Goal: Task Accomplishment & Management: Use online tool/utility

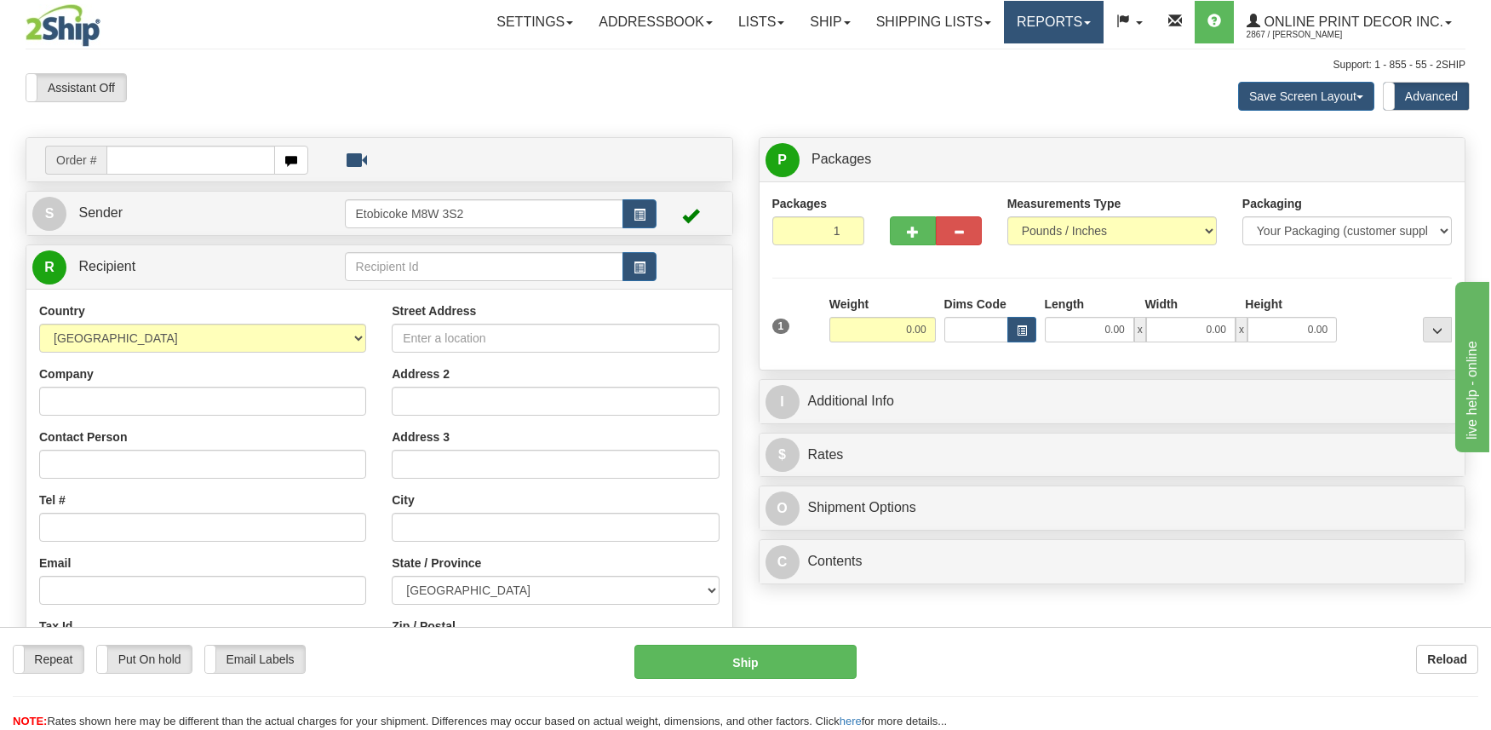
click at [1071, 21] on link "Reports" at bounding box center [1054, 22] width 100 height 43
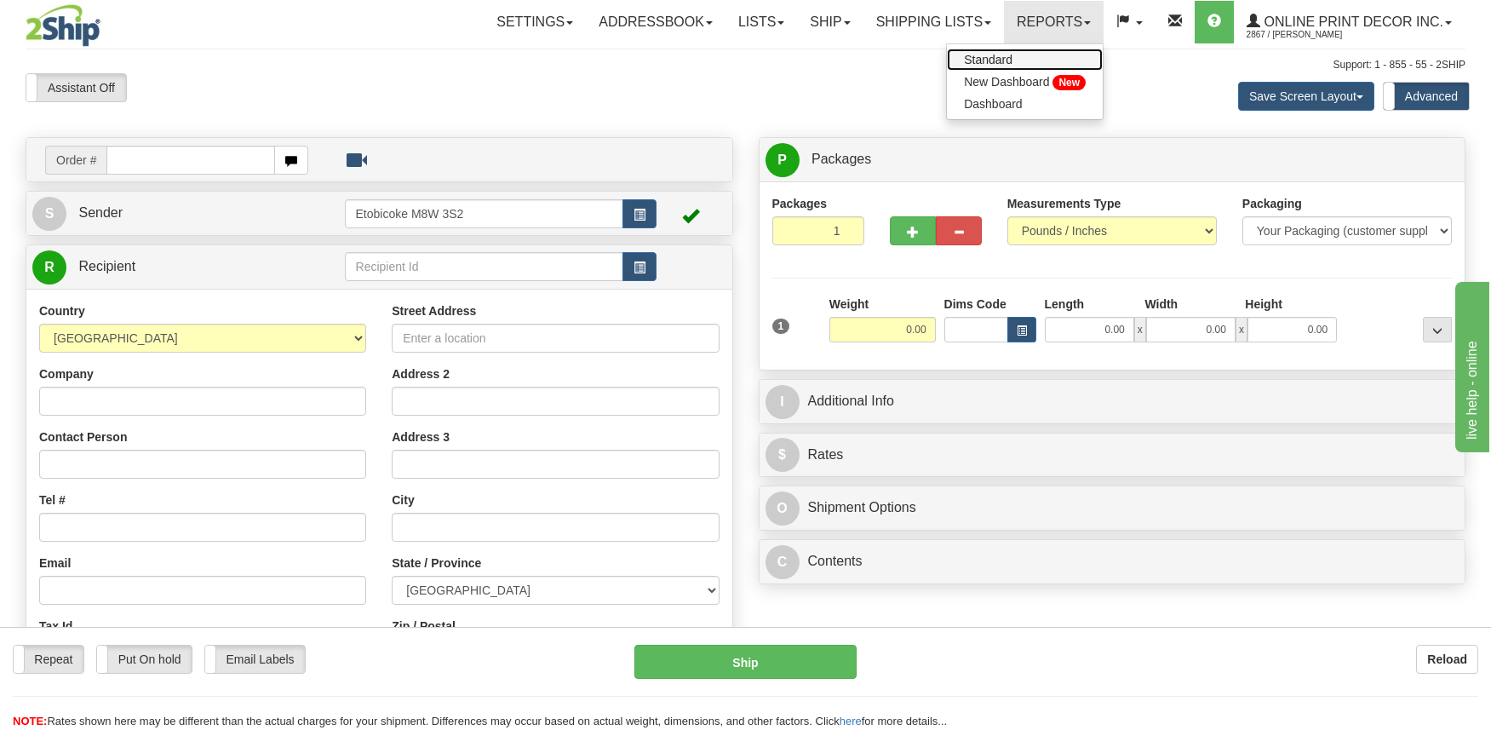
click at [1004, 57] on span "Standard" at bounding box center [988, 60] width 49 height 14
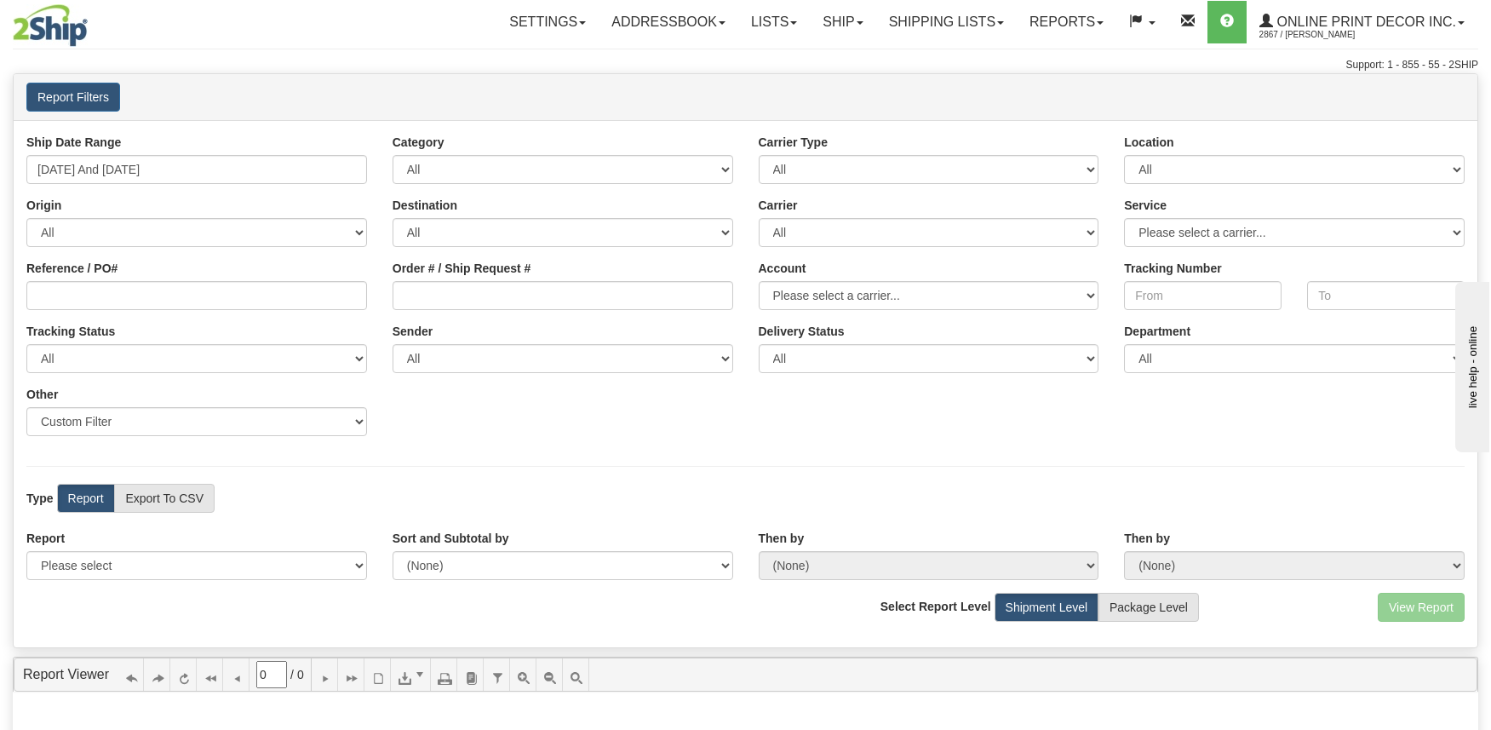
click at [722, 432] on div "Ship Date Range 10/02/2025 And 10/08/2025 Category All Inbound Outbound Carrier…" at bounding box center [745, 291] width 1463 height 315
click at [158, 240] on select "All AFGHANISTAN ALAND ISLANDS ALBANIA ALGERIA AMERICAN SAMOA ANDORRA ANGOLA ANG…" at bounding box center [196, 232] width 341 height 29
click at [26, 218] on select "All AFGHANISTAN ALAND ISLANDS ALBANIA ALGERIA AMERICAN SAMOA ANDORRA ANGOLA ANG…" at bounding box center [196, 232] width 341 height 29
click at [142, 164] on input "10/02/2025 And 10/08/2025" at bounding box center [196, 169] width 341 height 29
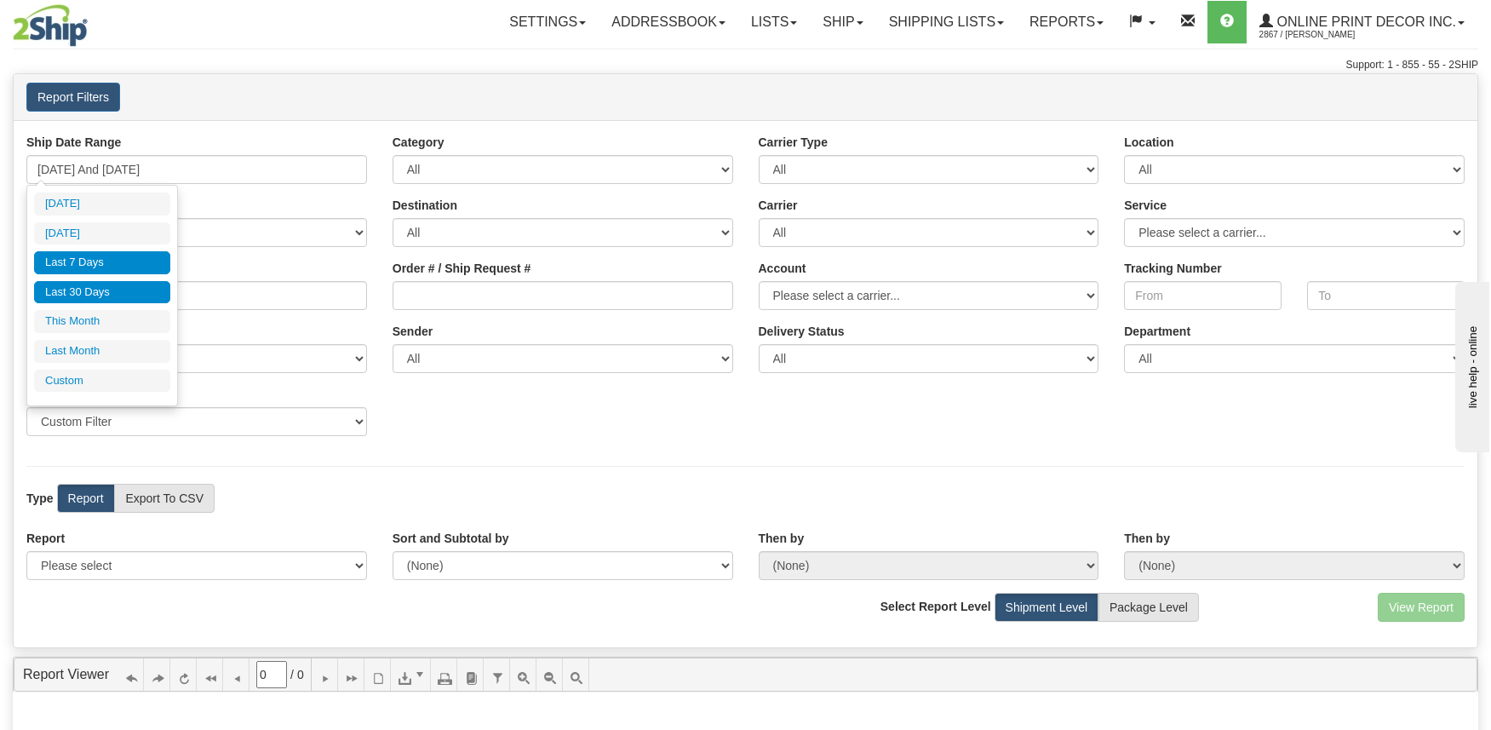
click at [110, 285] on li "Last 30 Days" at bounding box center [102, 292] width 136 height 23
type input "09/09/2025 And 10/08/2025"
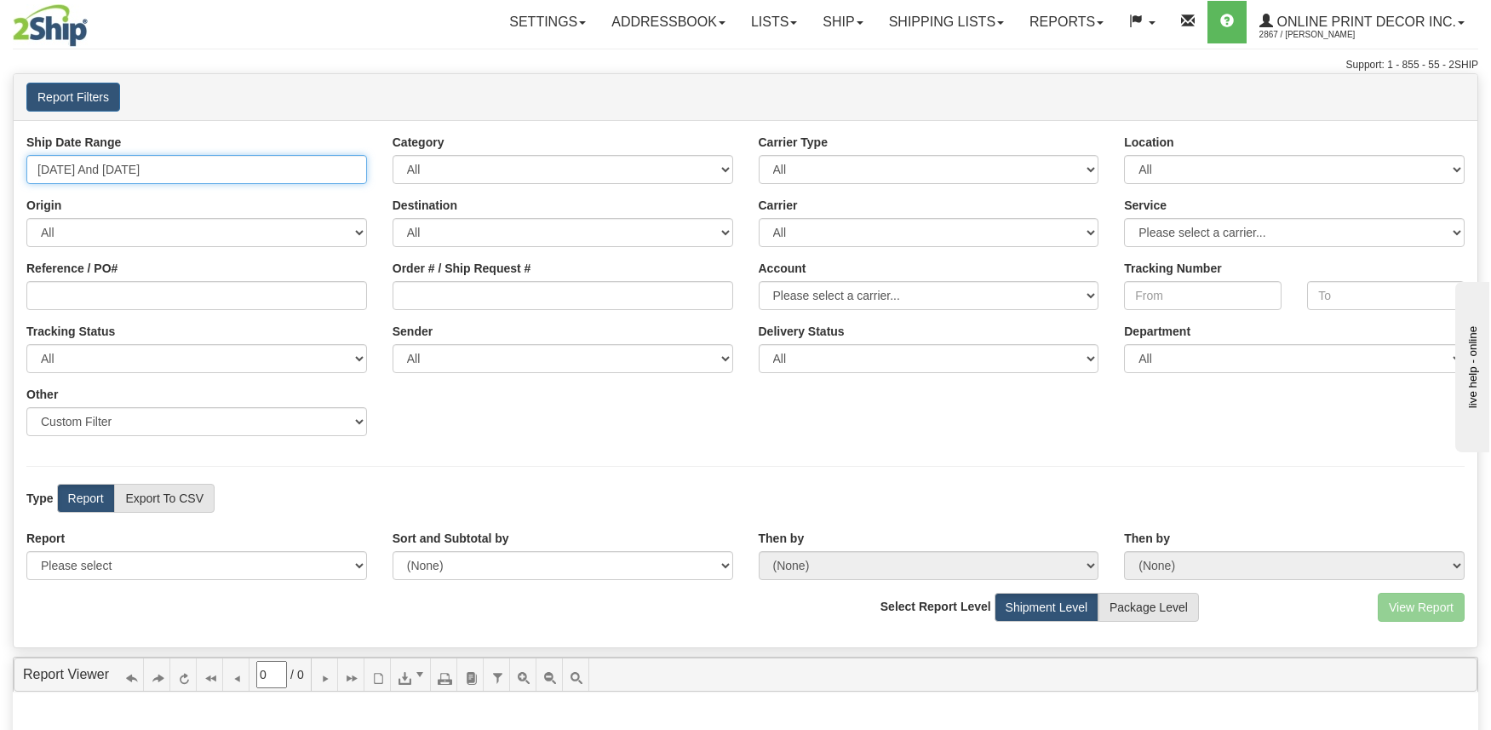
click at [100, 168] on input "09/09/2025 And 10/08/2025" at bounding box center [196, 169] width 341 height 29
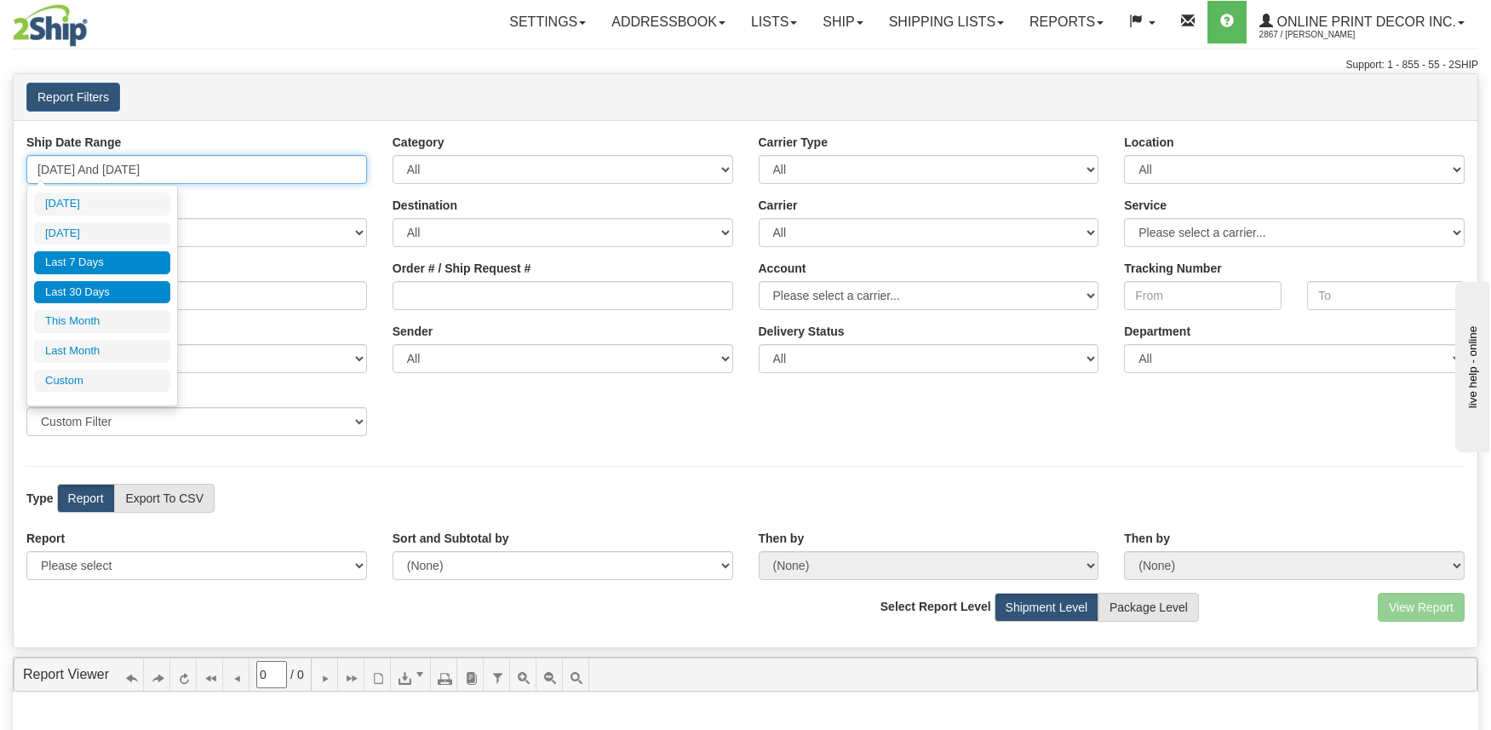
type input "10/07/2025"
type input "10/02/2025"
type input "[DATE]"
type input "10/01/2025"
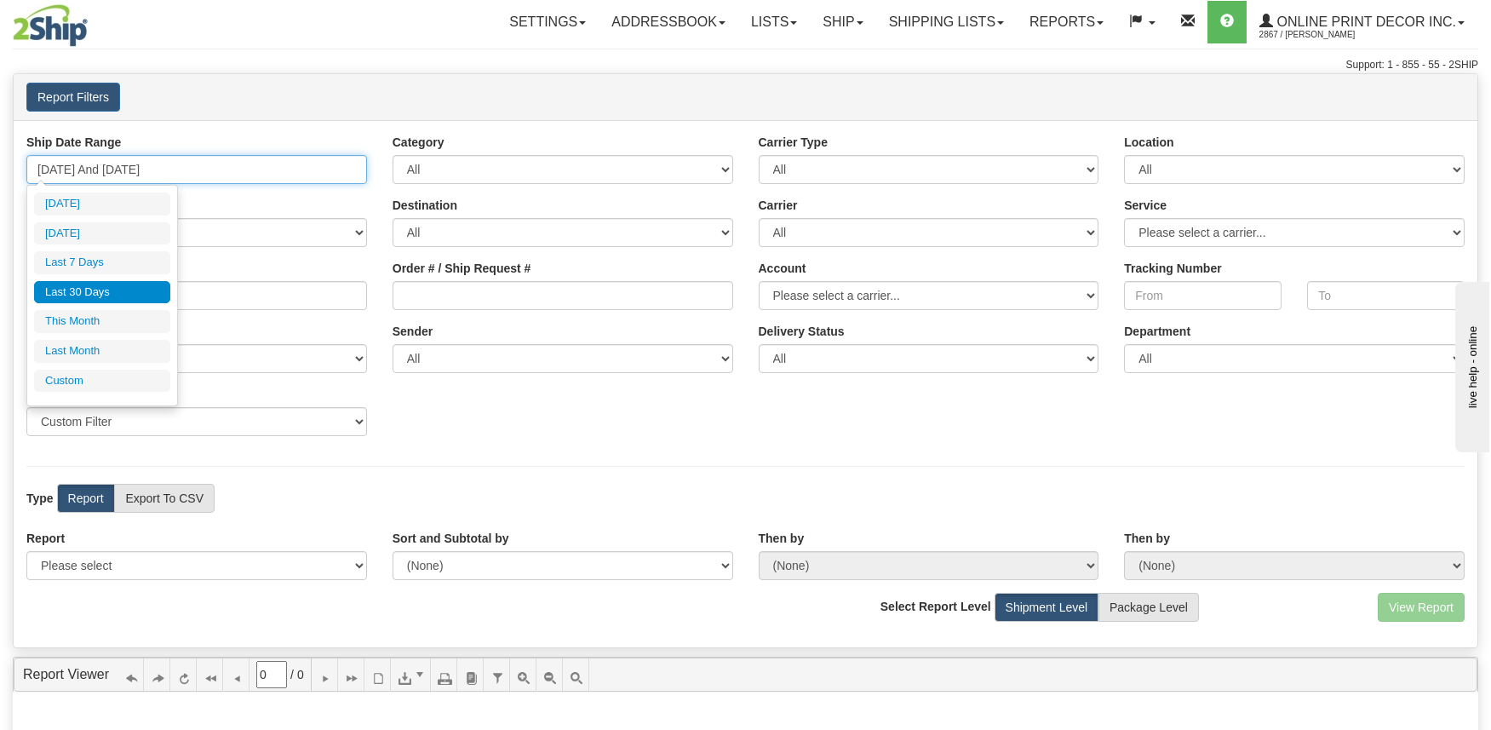
type input "10/31/2025"
type input "09/09/2025"
type input "[DATE]"
type input "10/07/2025"
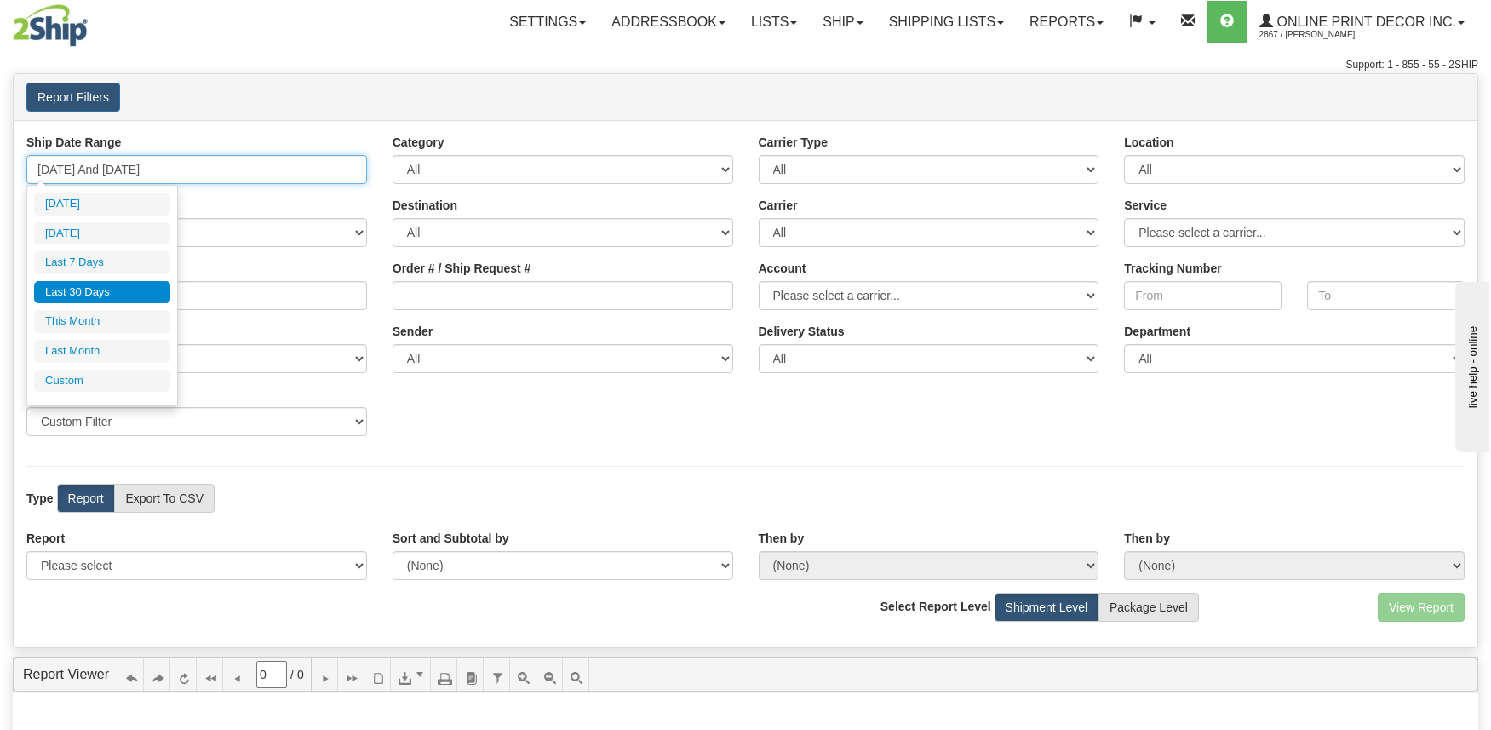
type input "09/09/2025"
type input "[DATE]"
type input "10/07/2025"
type input "09/09/2025"
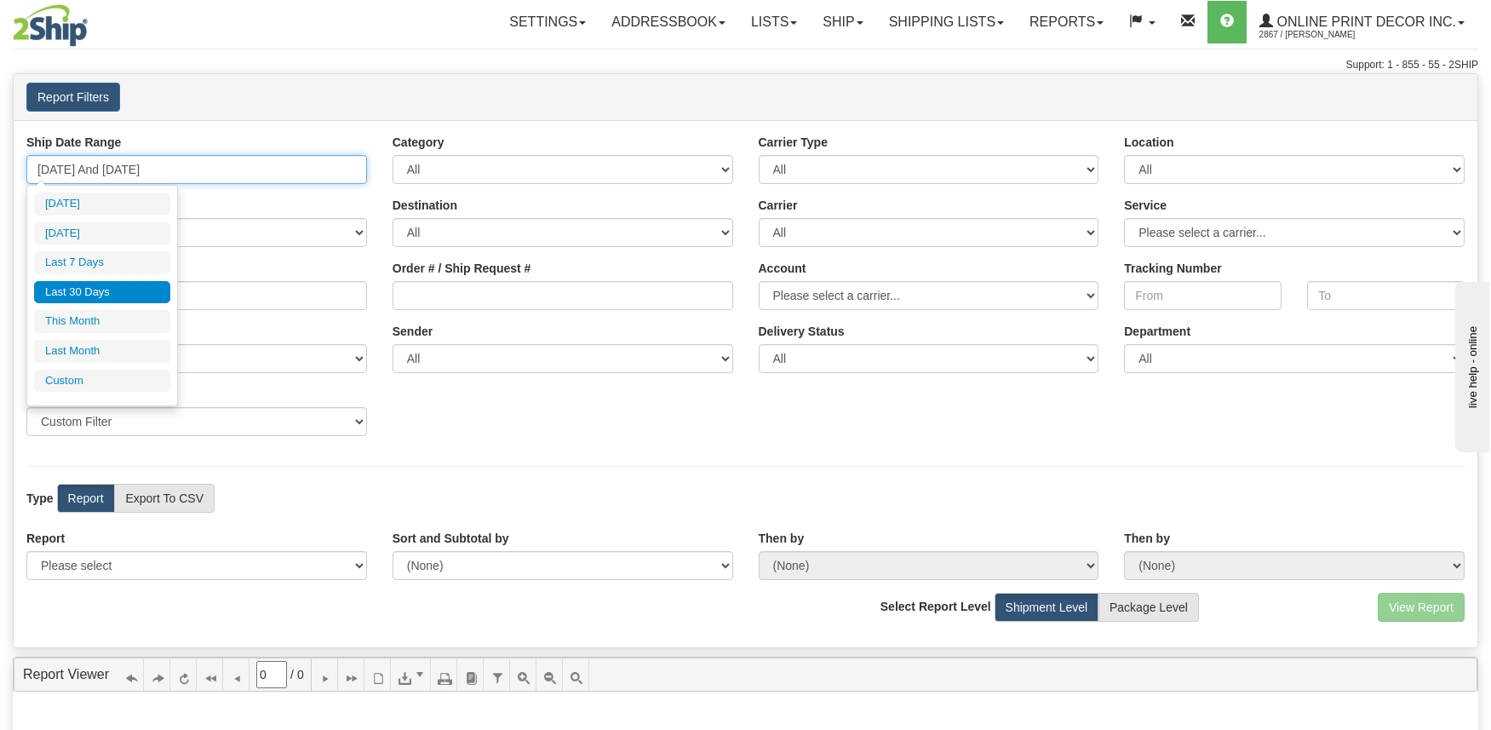
type input "[DATE]"
type input "10/01/2025"
type input "10/31/2025"
type input "09/09/2025"
type input "[DATE]"
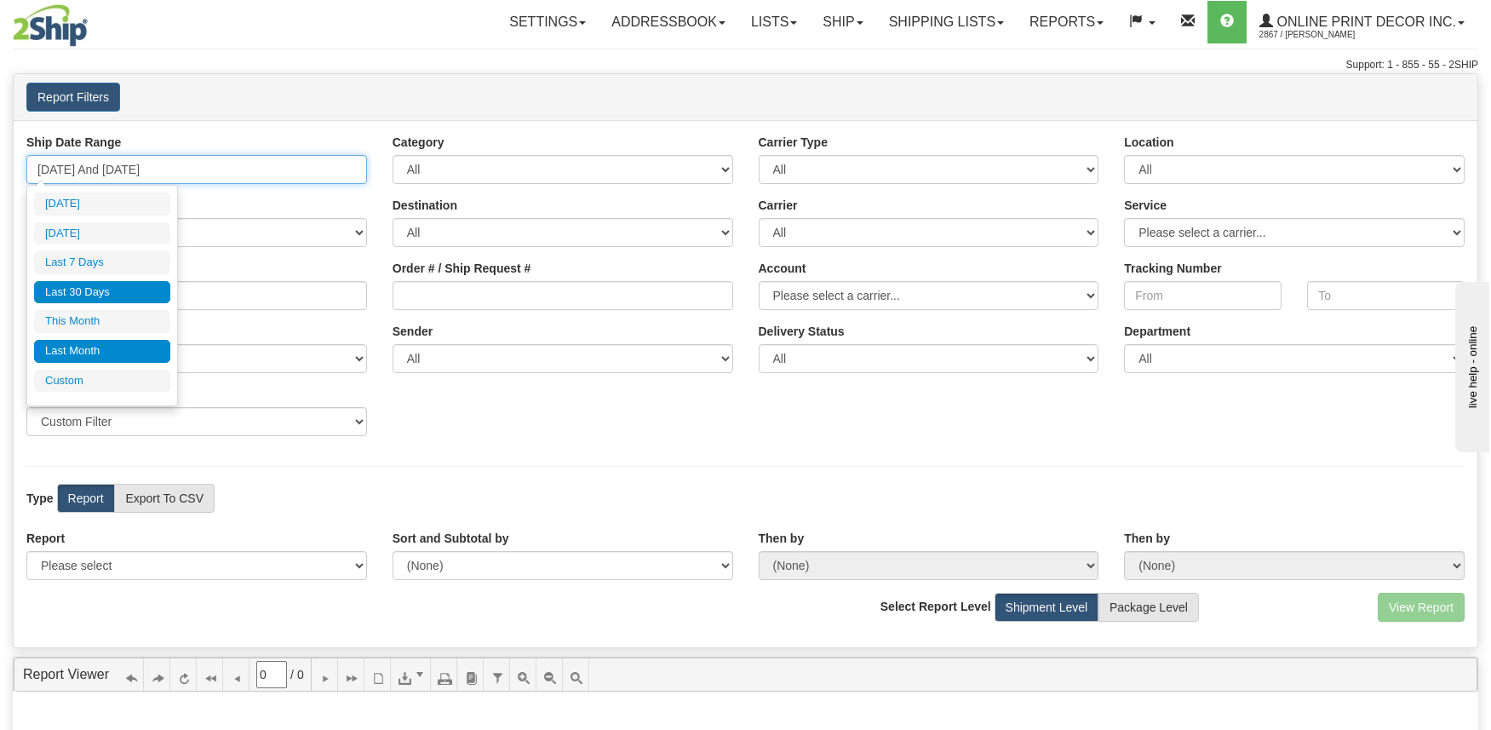
type input "09/01/2025"
type input "09/30/2025"
type input "09/09/2025"
type input "[DATE]"
click at [72, 381] on li "Custom" at bounding box center [102, 380] width 136 height 23
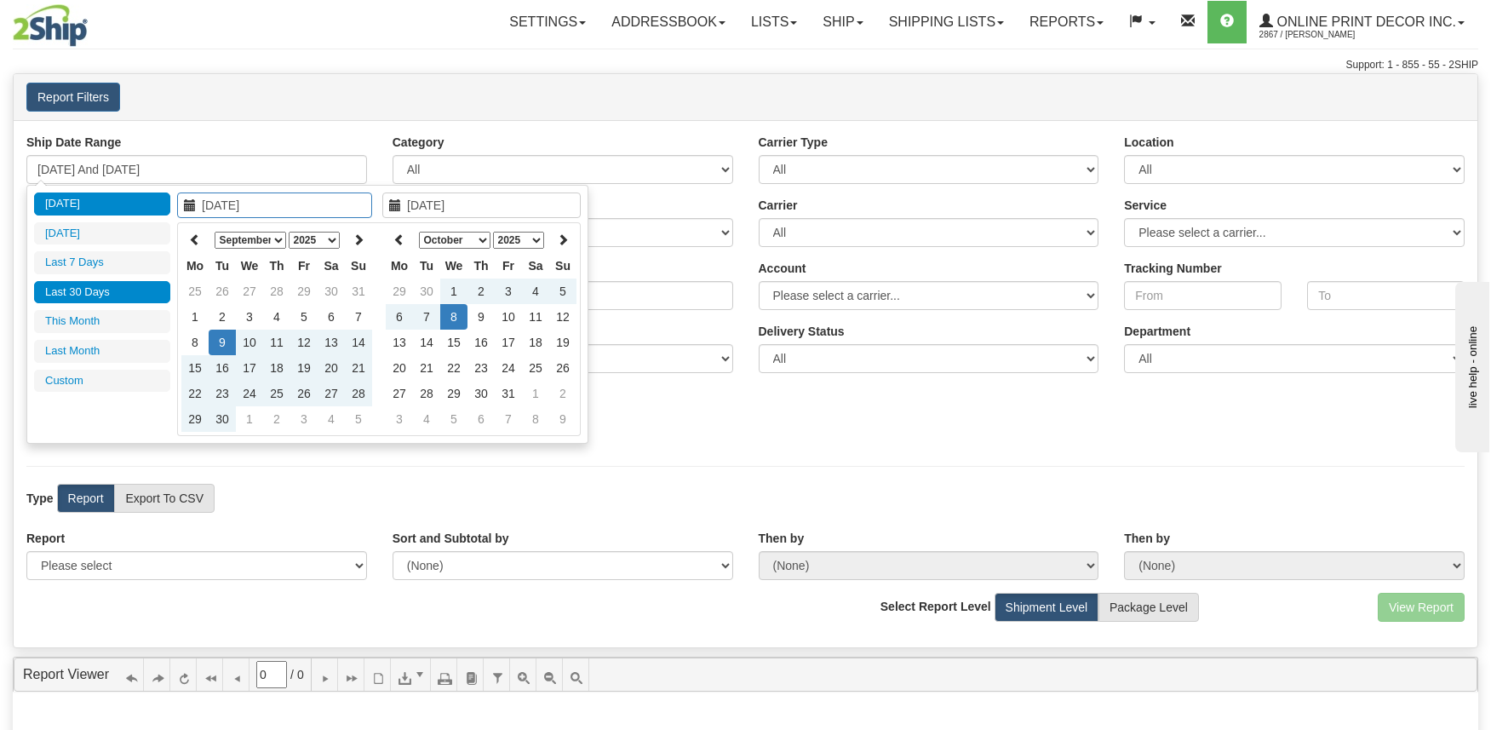
type input "10/07/2025"
type input "[DATE]"
type input "10/07/2025"
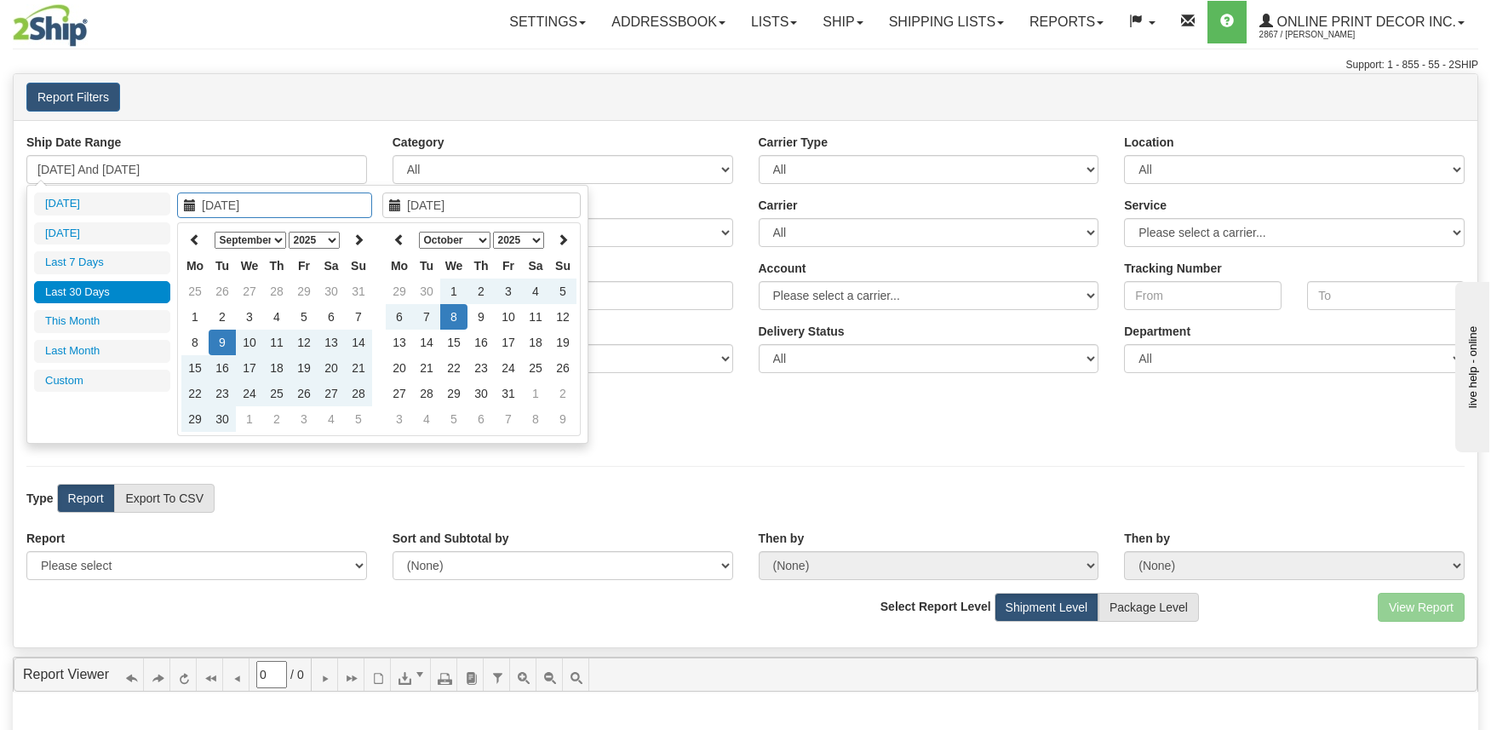
type input "10/07/2025"
type input "09/09/2025"
type input "[DATE]"
type input "09/01/2025"
click at [193, 315] on td "1" at bounding box center [194, 317] width 27 height 26
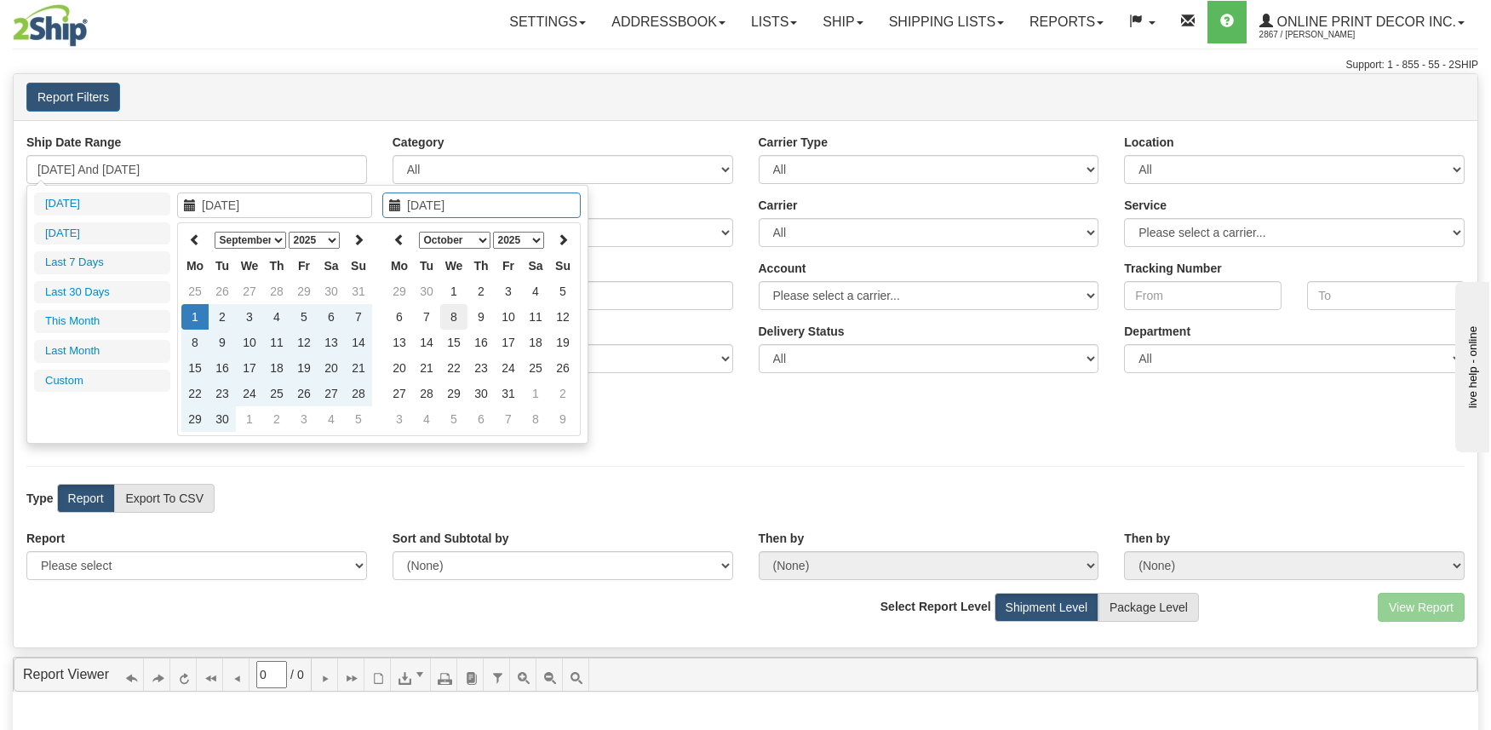
type input "[DATE]"
click at [453, 317] on td "8" at bounding box center [453, 317] width 27 height 26
type input "09/01/2025 And 10/08/2025"
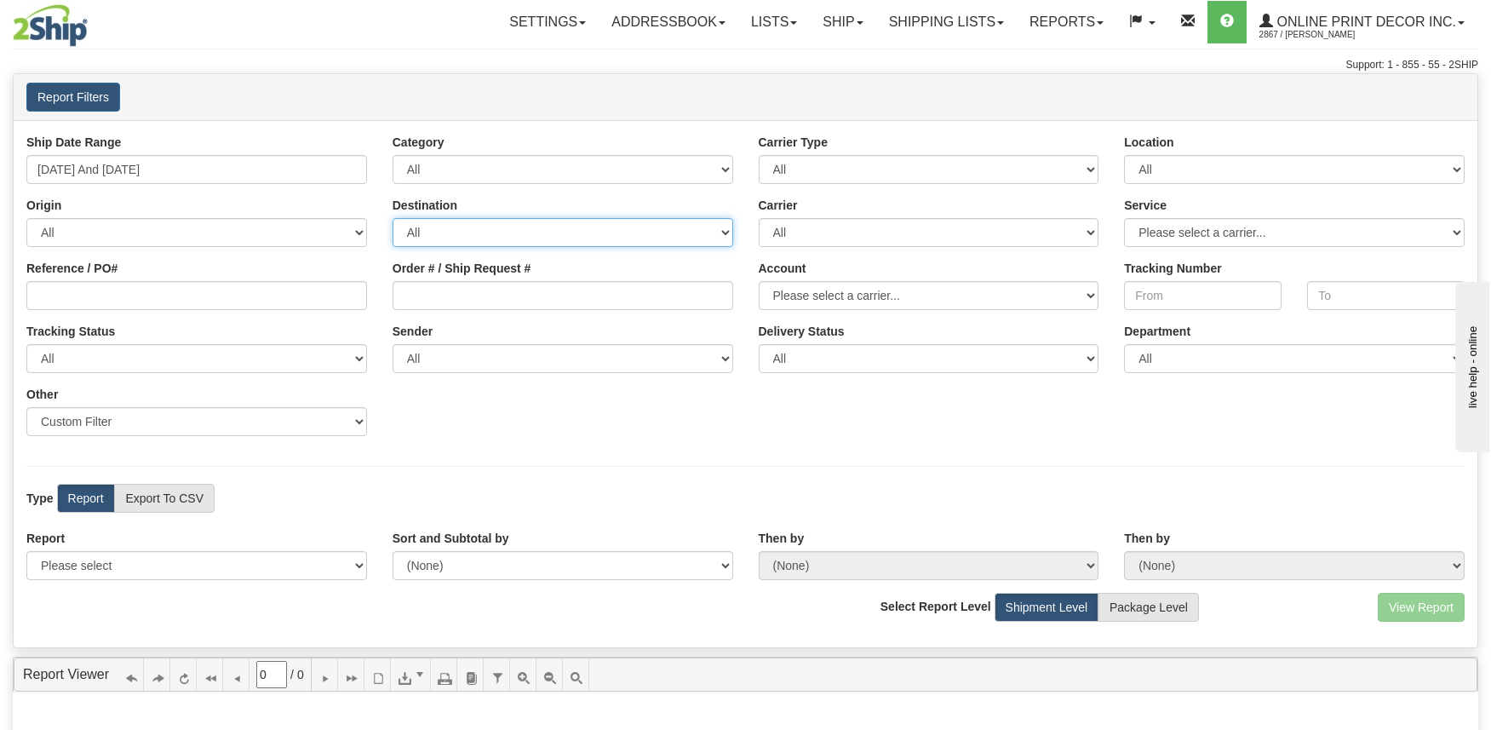
click at [529, 235] on select "All AFGHANISTAN ALAND ISLANDS ALBANIA ALGERIA AMERICAN SAMOA ANDORRA ANGOLA ANG…" at bounding box center [562, 232] width 341 height 29
select select "CA"
click at [392, 218] on select "All AFGHANISTAN ALAND ISLANDS ALBANIA ALGERIA AMERICAN SAMOA ANDORRA ANGOLA ANG…" at bounding box center [562, 232] width 341 height 29
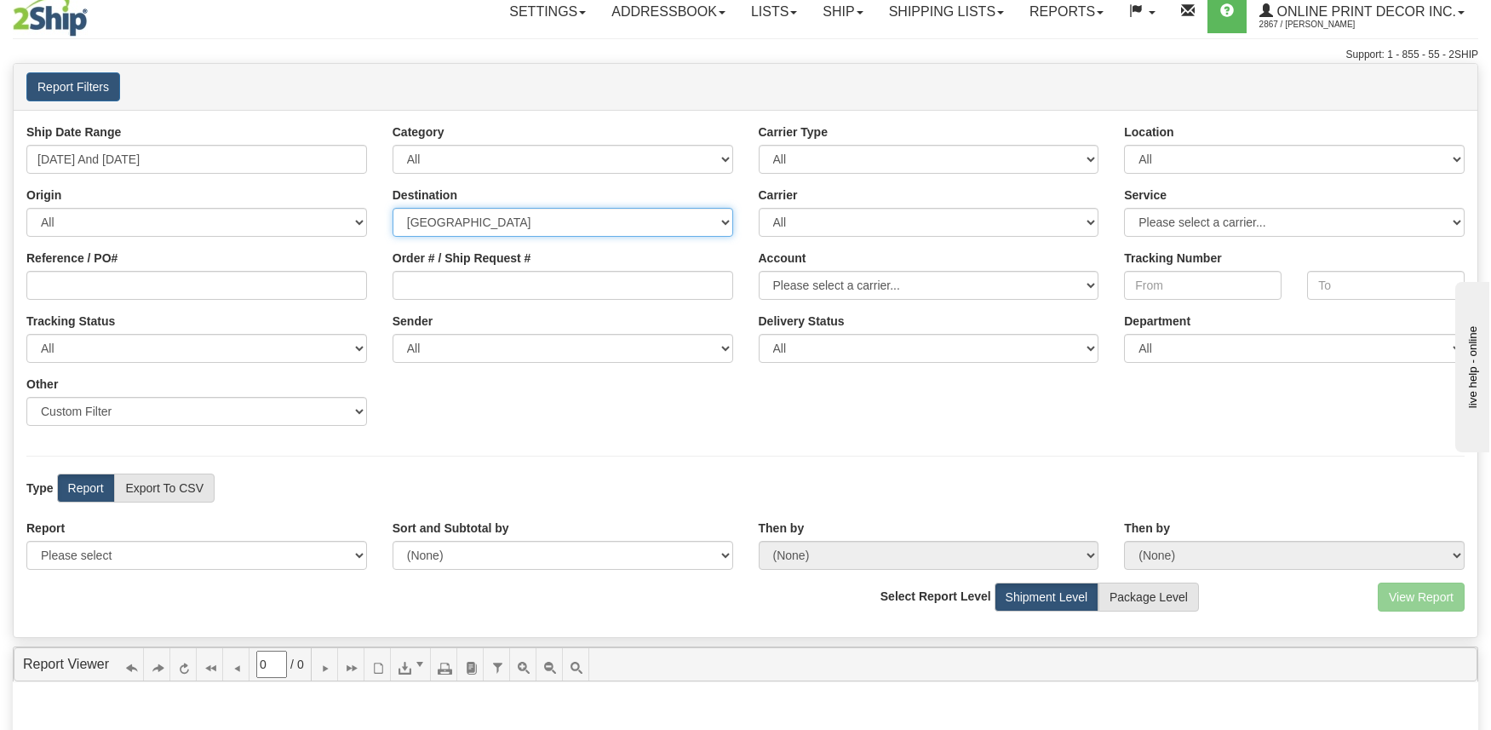
scroll to position [11, 0]
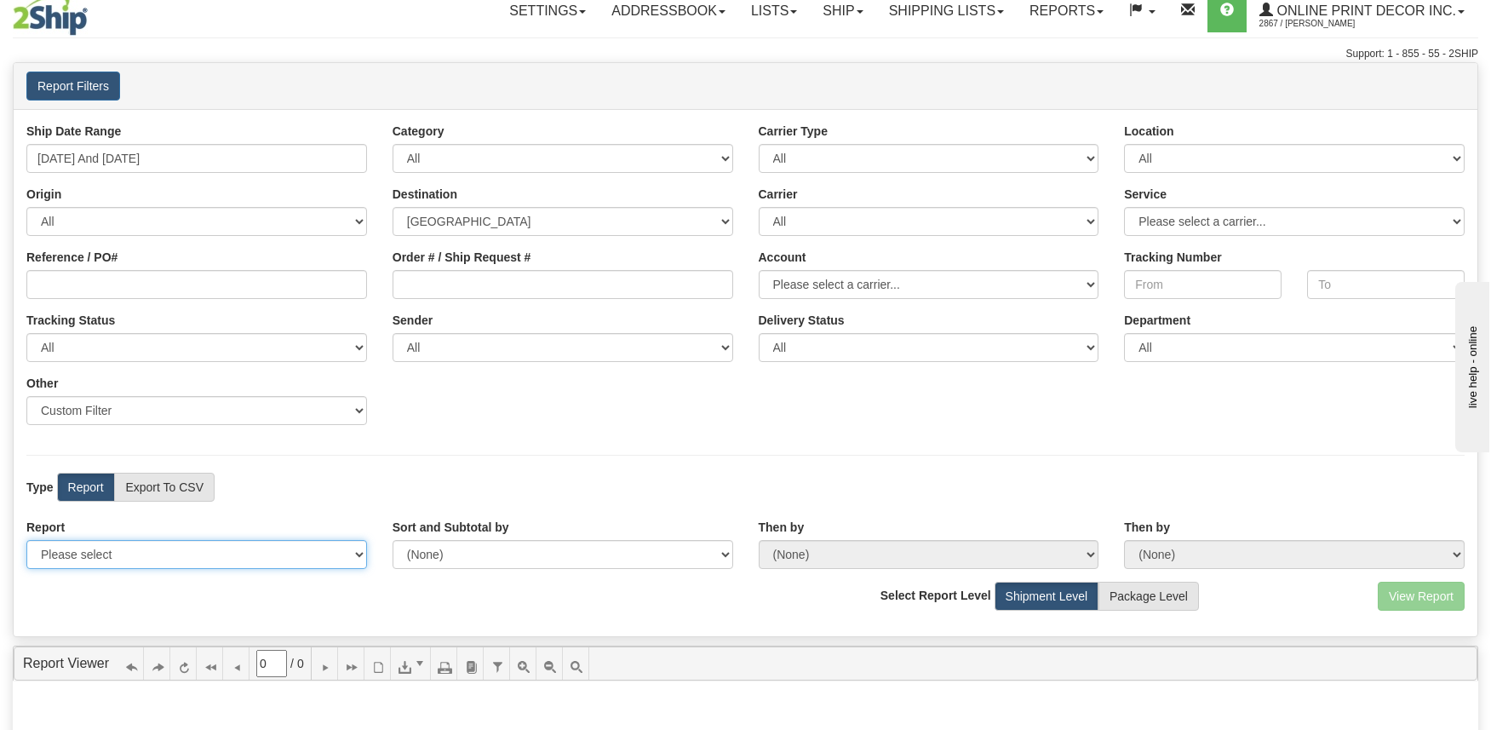
click at [206, 559] on select "Please select 1 Line Shipment Report Address Detail Basic Shipment Overview Can…" at bounding box center [196, 554] width 341 height 29
select select "Users\Basic Shipment Overview.trdx"
click at [26, 540] on select "Please select 1 Line Shipment Report Address Detail Basic Shipment Overview Can…" at bounding box center [196, 554] width 341 height 29
click at [1412, 593] on button "View Report" at bounding box center [1421, 595] width 87 height 29
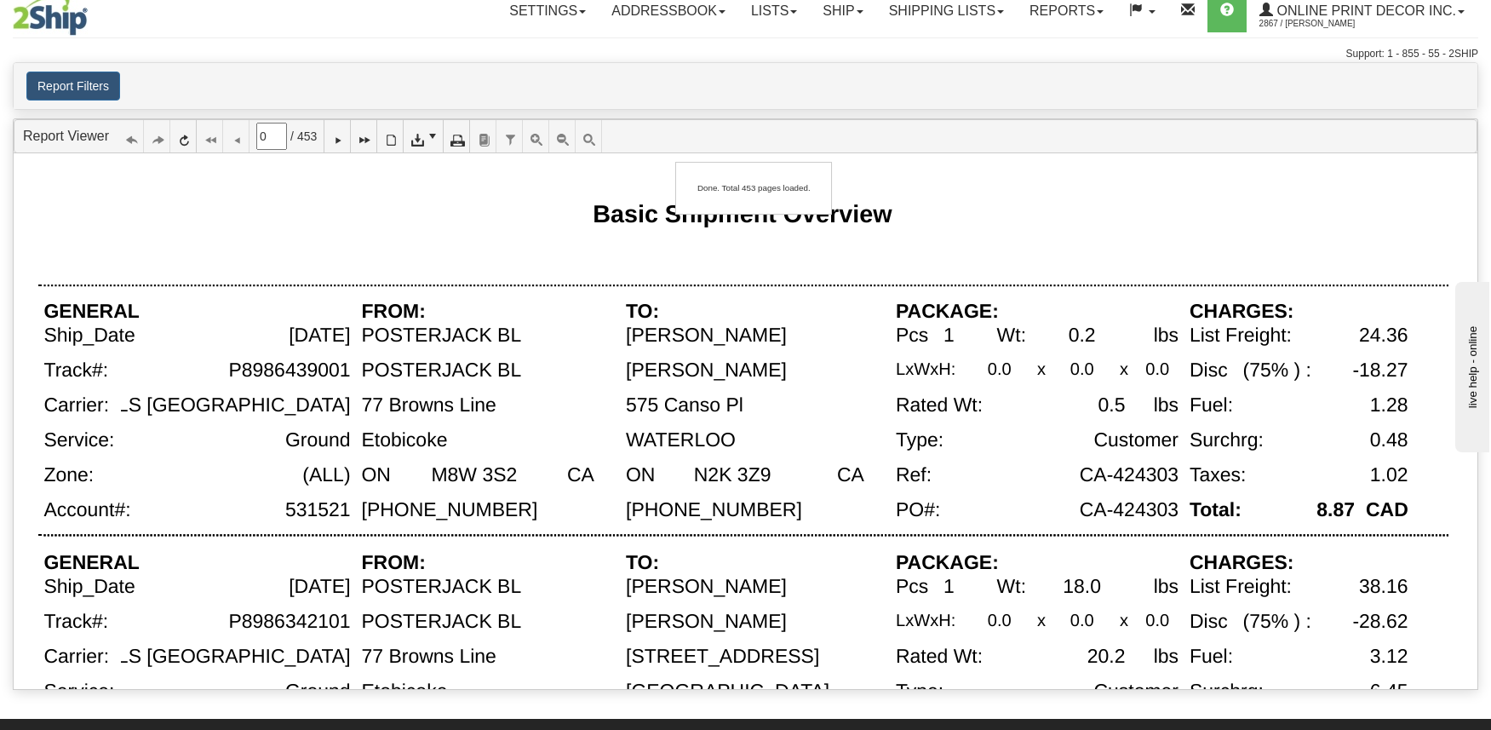
type input "1"
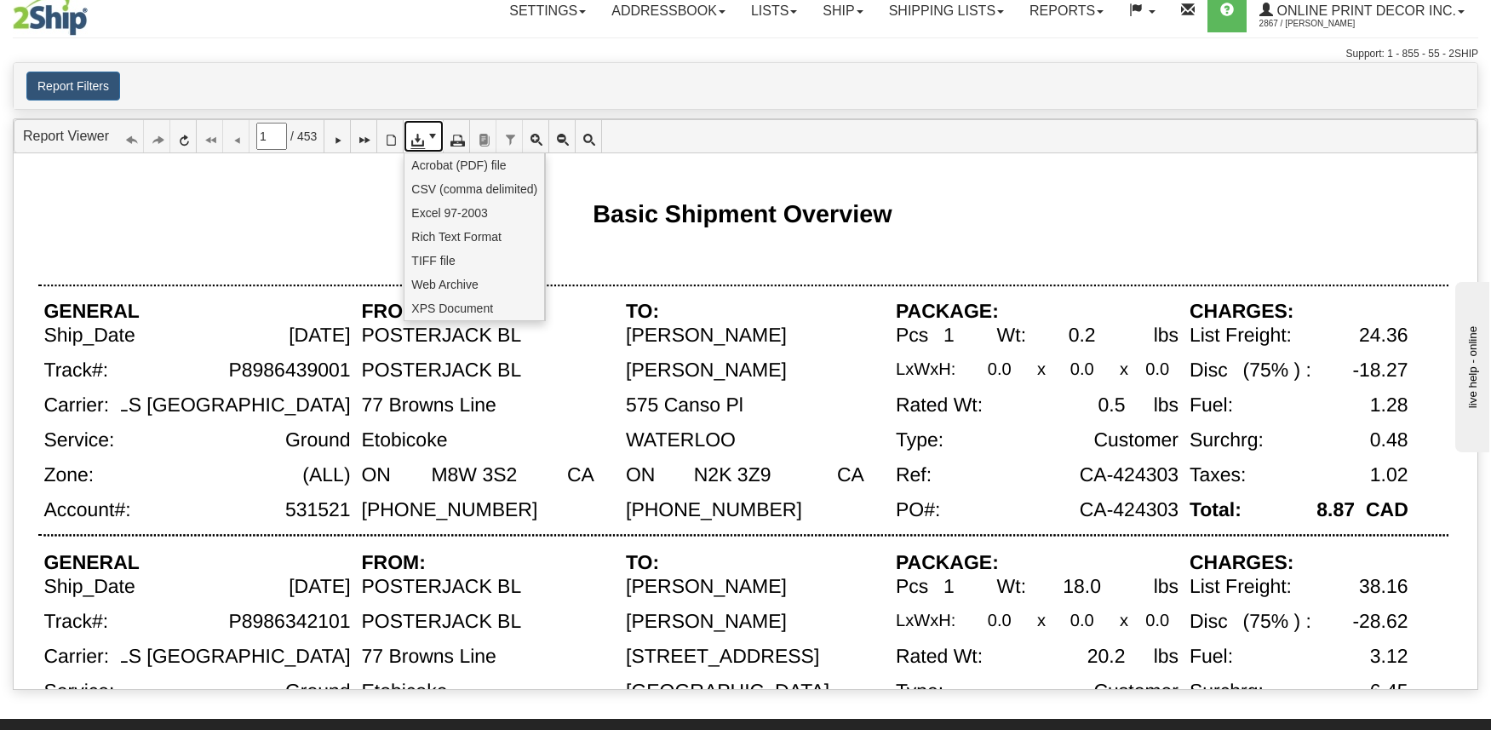
click at [439, 135] on span at bounding box center [433, 136] width 14 height 14
click at [435, 186] on span "CSV (comma delimited)" at bounding box center [474, 188] width 126 height 17
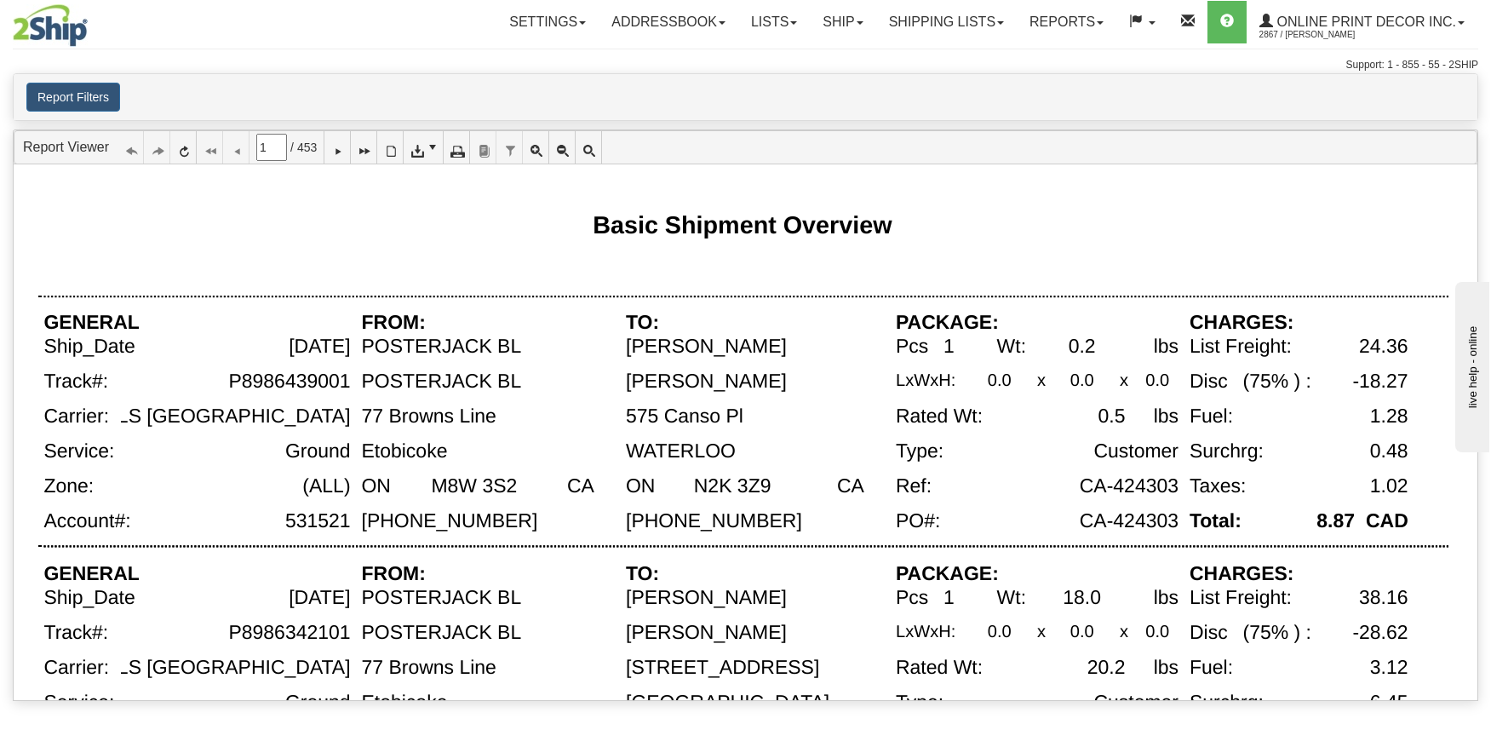
scroll to position [5, 0]
